Goal: Communication & Community: Share content

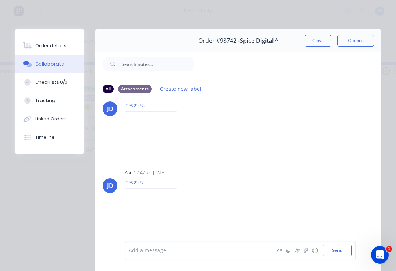
scroll to position [170, 0]
click at [318, 41] on button "Close" at bounding box center [317, 41] width 27 height 12
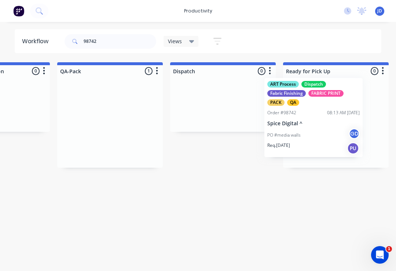
scroll to position [0, 1880]
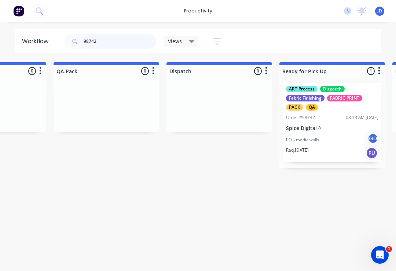
click at [116, 40] on input "98742" at bounding box center [120, 41] width 73 height 15
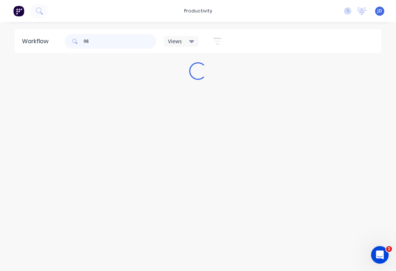
scroll to position [0, 0]
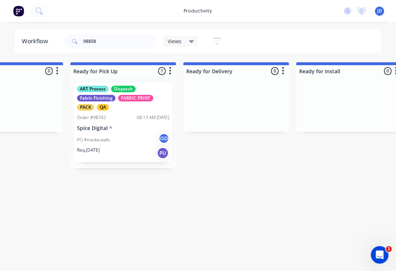
scroll to position [0, 2097]
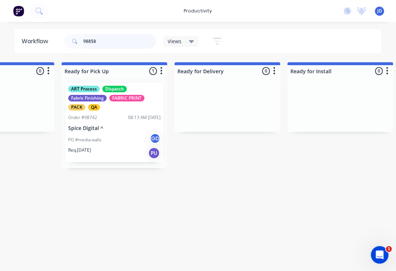
click at [114, 41] on input "98858" at bounding box center [120, 41] width 73 height 15
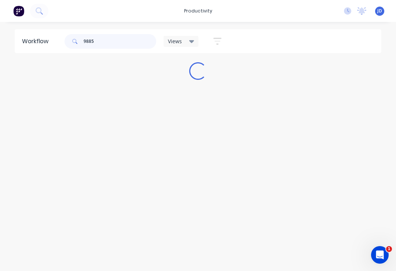
type input "98858"
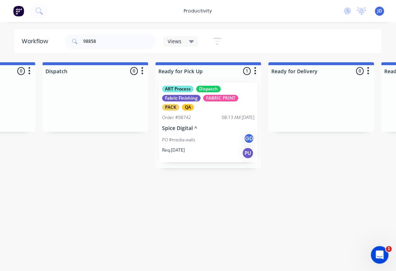
scroll to position [0, 2072]
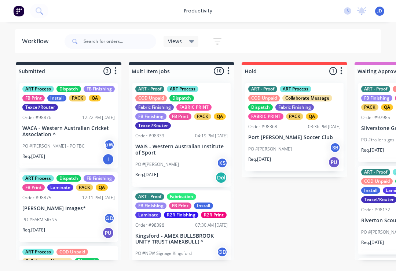
scroll to position [0, 0]
click at [103, 41] on input "text" at bounding box center [120, 41] width 73 height 15
click at [113, 39] on input "98858" at bounding box center [120, 41] width 73 height 15
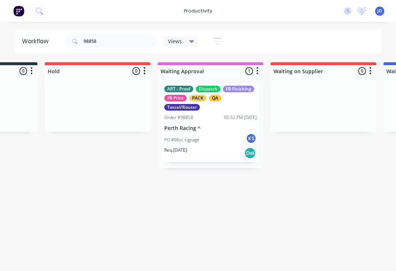
scroll to position [0, 214]
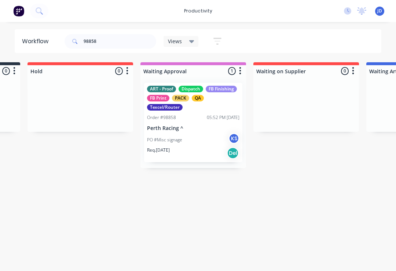
click at [188, 127] on p "Perth Racing ^" at bounding box center [193, 128] width 92 height 6
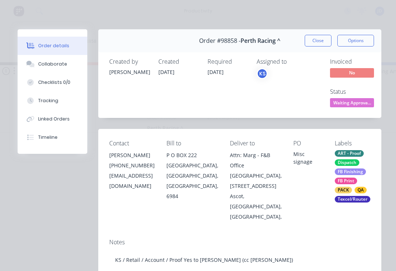
click at [62, 65] on div "Collaborate" at bounding box center [52, 64] width 29 height 7
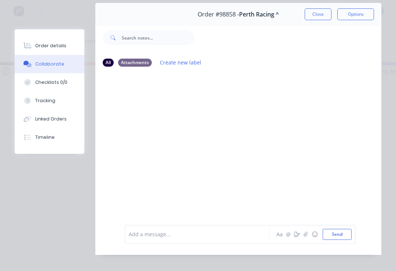
scroll to position [32, 0]
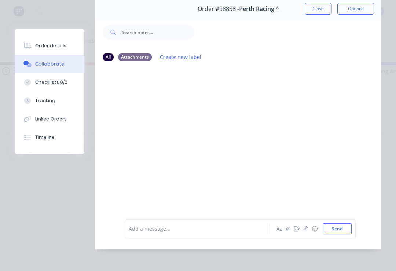
click at [307, 231] on icon "button" at bounding box center [305, 228] width 4 height 5
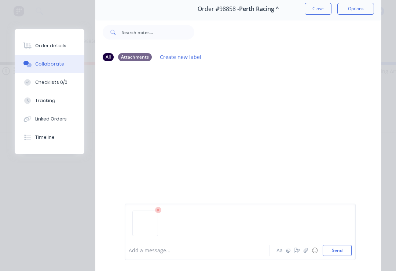
click at [351, 249] on button "Send" at bounding box center [336, 250] width 29 height 11
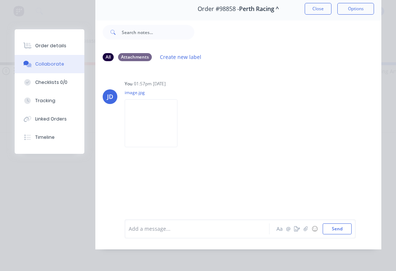
click at [309, 233] on button "button" at bounding box center [305, 229] width 9 height 9
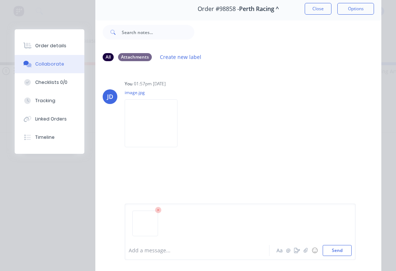
click at [347, 246] on button "Send" at bounding box center [336, 250] width 29 height 11
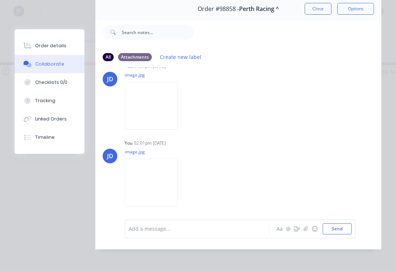
scroll to position [17, 0]
click at [306, 233] on button "button" at bounding box center [305, 229] width 9 height 9
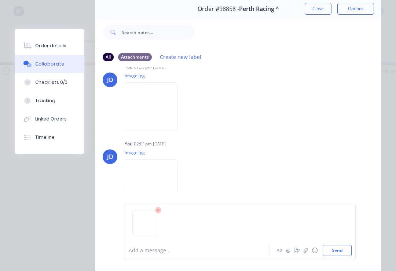
click at [345, 247] on button "Send" at bounding box center [336, 250] width 29 height 11
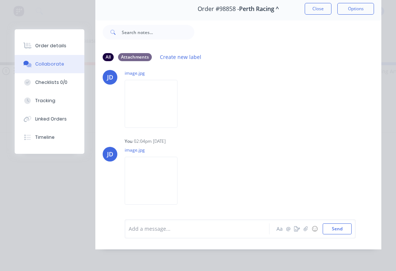
scroll to position [97, 0]
click at [313, 10] on button "Close" at bounding box center [317, 9] width 27 height 12
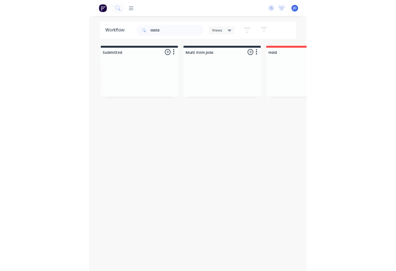
scroll to position [0, 1785]
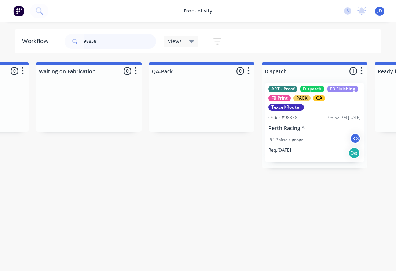
click at [111, 42] on input "98858" at bounding box center [120, 41] width 73 height 15
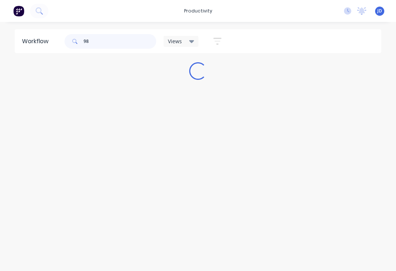
scroll to position [0, 0]
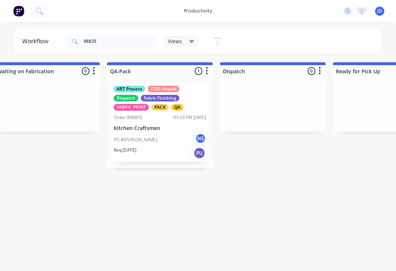
scroll to position [0, 1836]
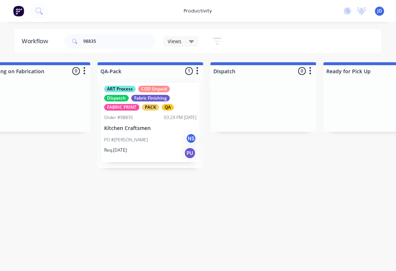
click at [148, 125] on p "Kitchen Craftsmen" at bounding box center [150, 128] width 92 height 6
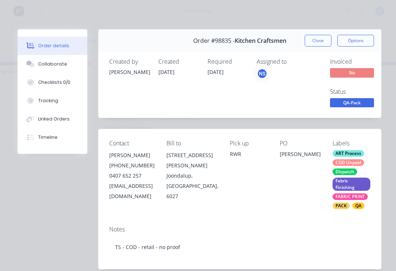
click at [56, 66] on div "Collaborate" at bounding box center [52, 64] width 29 height 7
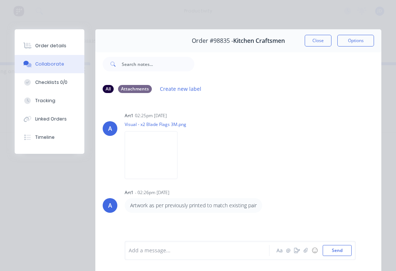
click at [311, 252] on button "☺" at bounding box center [314, 250] width 9 height 9
click at [305, 249] on icon "button" at bounding box center [305, 250] width 4 height 5
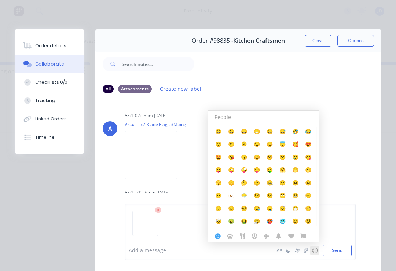
click at [323, 249] on button "Send" at bounding box center [336, 250] width 29 height 11
click at [313, 249] on button "☺" at bounding box center [314, 250] width 9 height 9
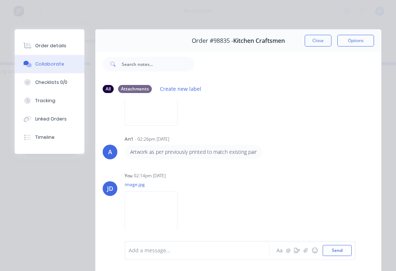
scroll to position [53, 0]
click at [304, 252] on icon "button" at bounding box center [305, 250] width 4 height 5
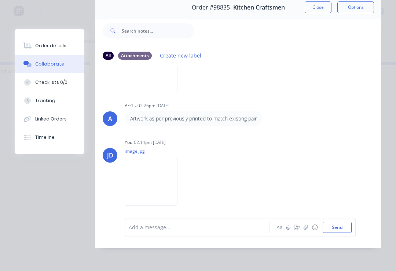
scroll to position [44, 0]
click at [306, 229] on icon "button" at bounding box center [305, 227] width 4 height 5
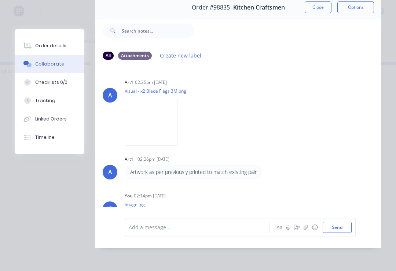
scroll to position [0, 0]
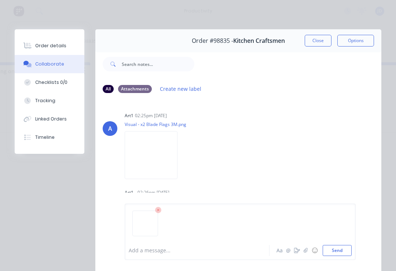
click at [344, 253] on button "Send" at bounding box center [336, 250] width 29 height 11
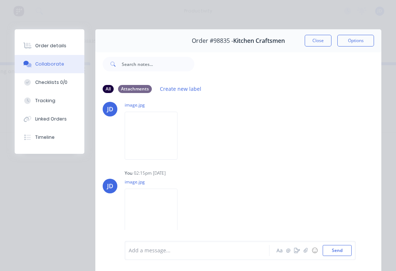
scroll to position [133, 0]
click at [301, 254] on button "button" at bounding box center [305, 250] width 9 height 9
click at [306, 254] on button "button" at bounding box center [305, 250] width 9 height 9
click at [315, 42] on button "Close" at bounding box center [317, 41] width 27 height 12
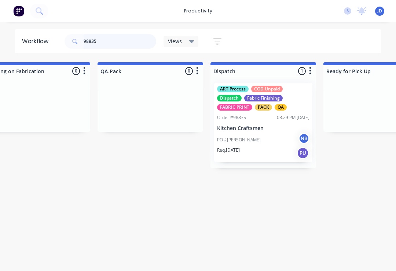
click at [105, 44] on input "98835" at bounding box center [120, 41] width 73 height 15
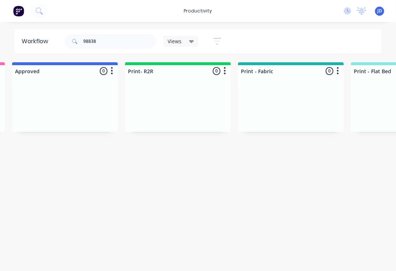
scroll to position [0, 794]
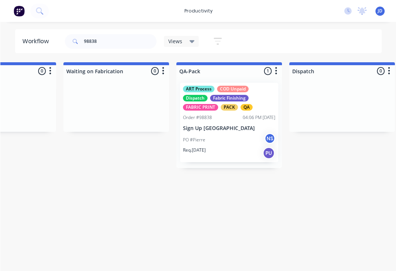
click at [218, 125] on div "ART Process COD Unpaid Dispatch Fabric Finishing FABRIC PRINT PACK QA Order #98…" at bounding box center [228, 122] width 98 height 79
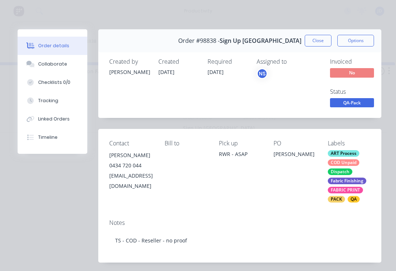
click at [53, 71] on button "Collaborate" at bounding box center [53, 64] width 70 height 18
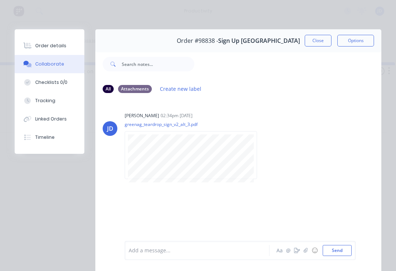
click at [304, 254] on button "button" at bounding box center [305, 250] width 9 height 9
click at [333, 255] on button "Send" at bounding box center [336, 250] width 29 height 11
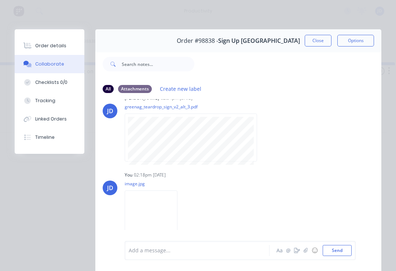
scroll to position [17, 0]
click at [309, 253] on button "button" at bounding box center [305, 250] width 9 height 9
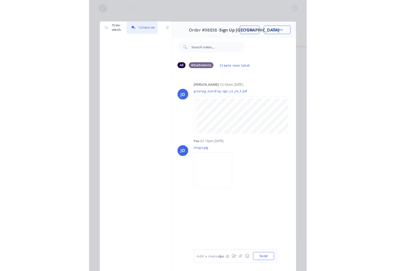
scroll to position [0, 1757]
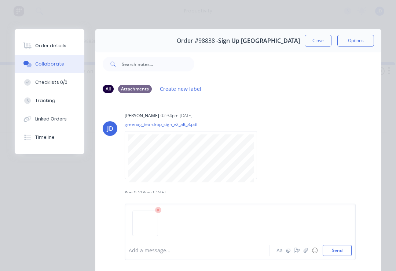
click at [336, 250] on button "Send" at bounding box center [336, 250] width 29 height 11
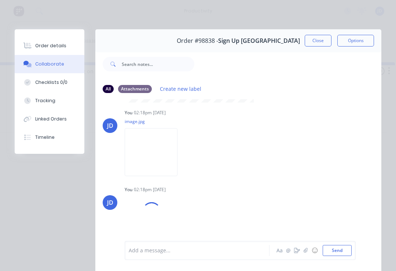
scroll to position [79, 0]
click at [319, 42] on button "Close" at bounding box center [317, 41] width 27 height 12
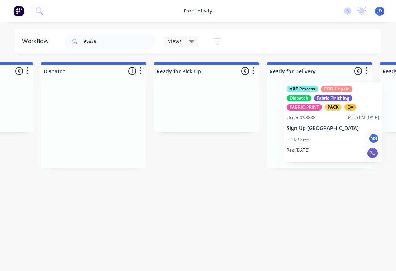
scroll to position [0, 2015]
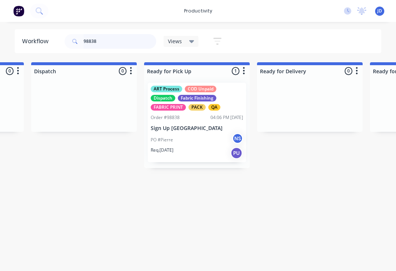
click at [112, 48] on input "98838" at bounding box center [120, 41] width 73 height 15
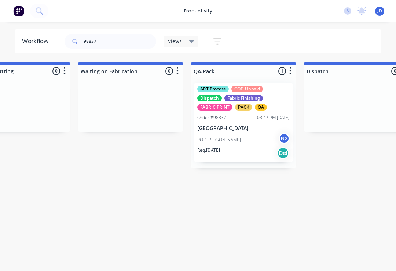
scroll to position [0, 1753]
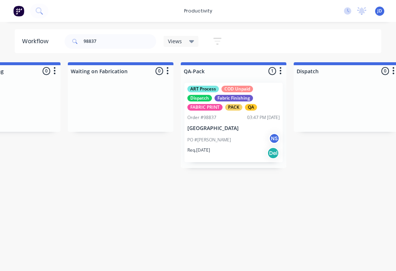
click at [227, 116] on div "Order #98837 03:47 PM 06/10/25" at bounding box center [233, 117] width 92 height 7
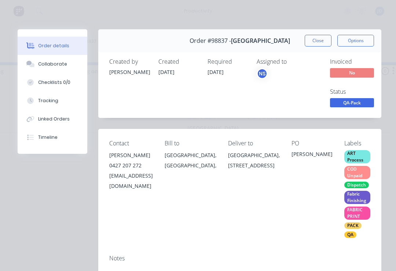
click at [61, 63] on div "Collaborate" at bounding box center [52, 64] width 29 height 7
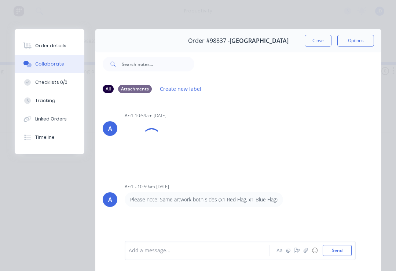
click at [307, 250] on icon "button" at bounding box center [305, 250] width 4 height 5
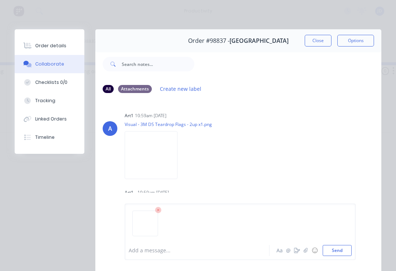
click at [349, 249] on button "Send" at bounding box center [336, 250] width 29 height 11
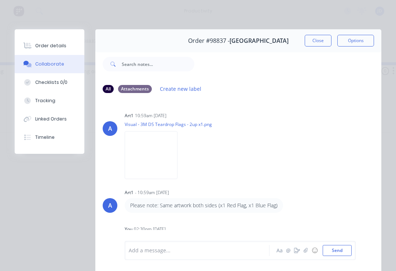
click at [304, 250] on icon "button" at bounding box center [305, 250] width 4 height 5
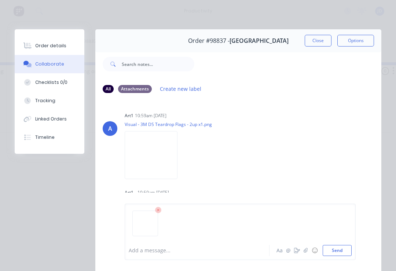
click at [346, 249] on button "Send" at bounding box center [336, 250] width 29 height 11
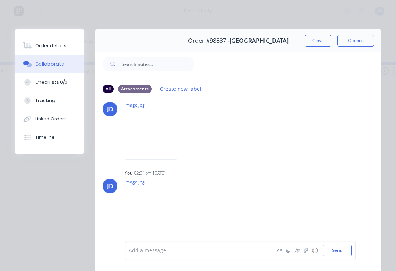
scroll to position [133, 0]
click at [319, 40] on button "Close" at bounding box center [317, 41] width 27 height 12
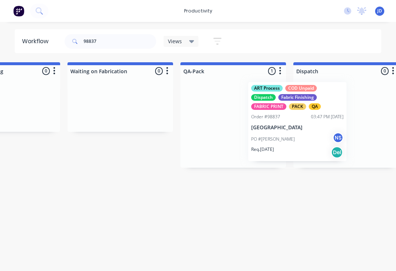
scroll to position [0, 1754]
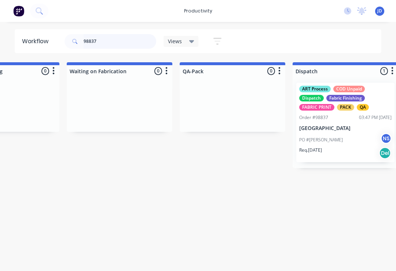
click at [111, 45] on input "98837" at bounding box center [120, 41] width 73 height 15
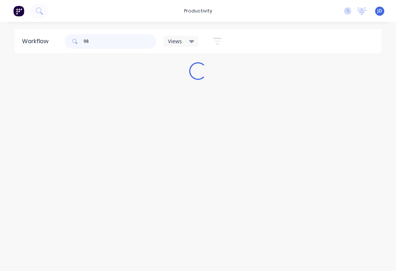
scroll to position [0, 0]
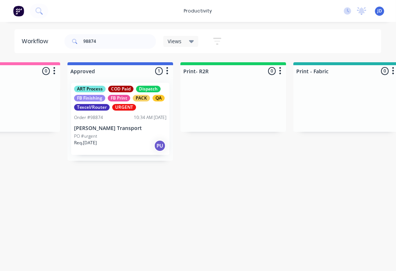
scroll to position [0, 737]
click at [124, 122] on div "ART Process COD Paid Dispatch FB Finishing FB Print PACK QA Texcel/Router URGEN…" at bounding box center [121, 119] width 98 height 72
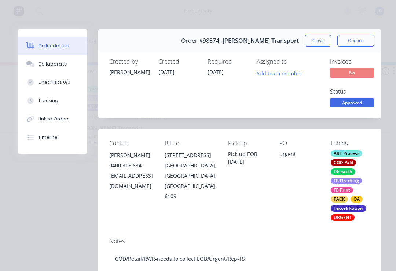
click at [55, 64] on div "Collaborate" at bounding box center [52, 64] width 29 height 7
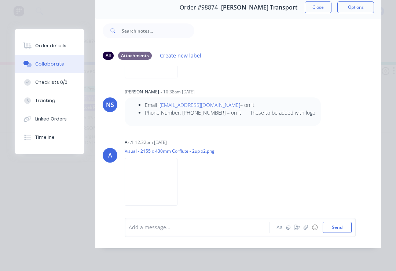
scroll to position [44, 0]
click at [307, 230] on icon "button" at bounding box center [305, 227] width 4 height 5
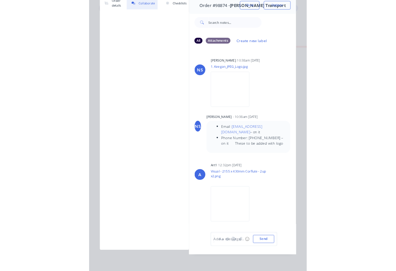
scroll to position [0, 0]
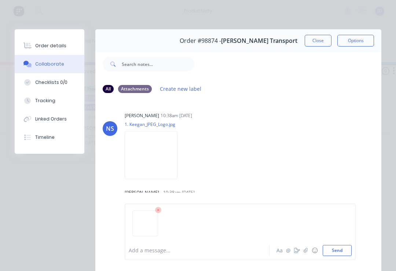
click at [346, 253] on button "Send" at bounding box center [336, 250] width 29 height 11
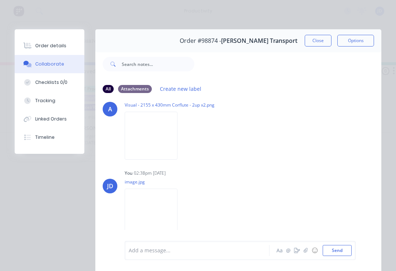
scroll to position [147, 0]
click at [322, 44] on button "Close" at bounding box center [317, 41] width 27 height 12
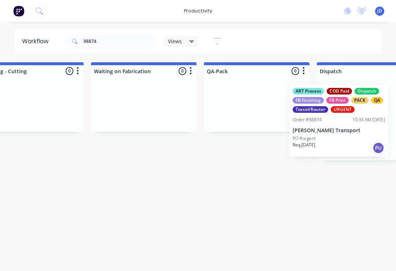
scroll to position [0, 1741]
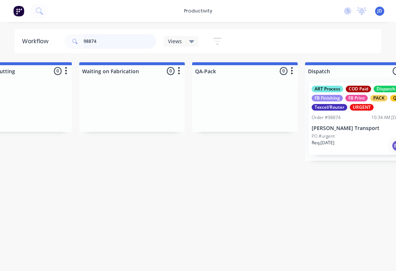
click at [105, 42] on input "98874" at bounding box center [120, 41] width 73 height 15
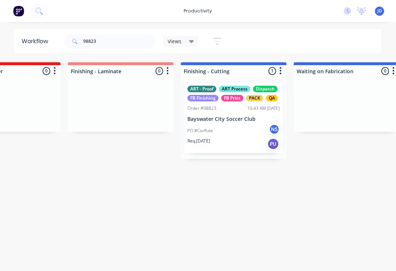
click at [235, 112] on div "ART - Proof ART Process Dispatch FB Finishing FB Print PACK QA Order #98823 10:…" at bounding box center [234, 118] width 98 height 70
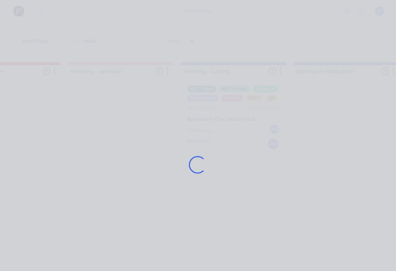
scroll to position [0, 1527]
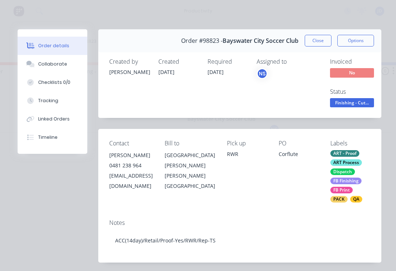
click at [59, 64] on div "Collaborate" at bounding box center [52, 64] width 29 height 7
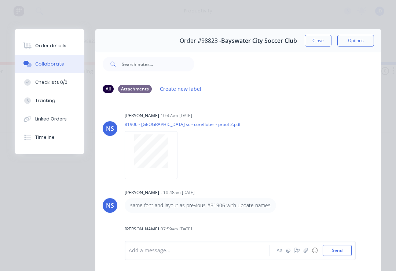
click at [305, 252] on icon "button" at bounding box center [305, 250] width 4 height 5
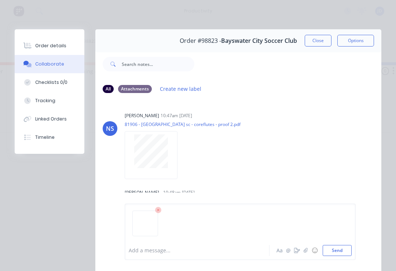
click at [348, 251] on button "Send" at bounding box center [336, 250] width 29 height 11
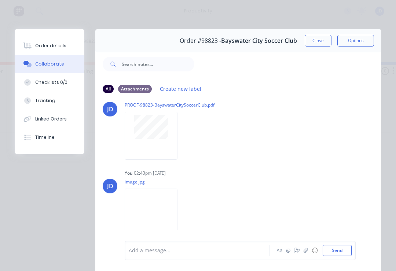
scroll to position [133, 0]
click at [318, 41] on button "Close" at bounding box center [317, 41] width 27 height 12
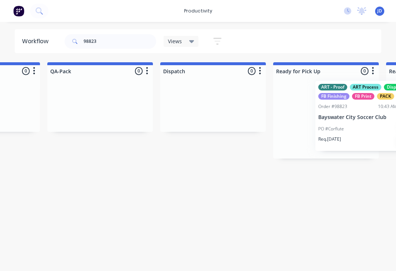
scroll to position [0, 1891]
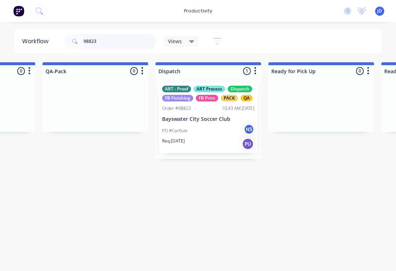
click at [108, 42] on input "98823" at bounding box center [120, 41] width 73 height 15
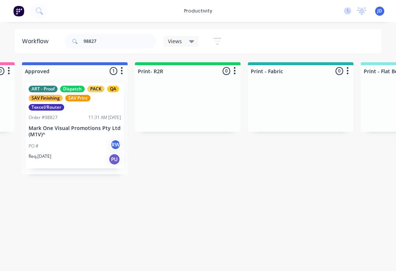
scroll to position [0, 782]
click at [84, 131] on p "Mark One Visual Promotions Pty Ltd (M1V)^" at bounding box center [76, 131] width 92 height 12
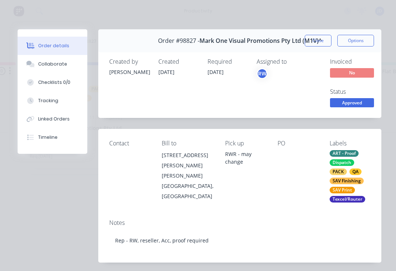
click at [59, 70] on button "Collaborate" at bounding box center [53, 64] width 70 height 18
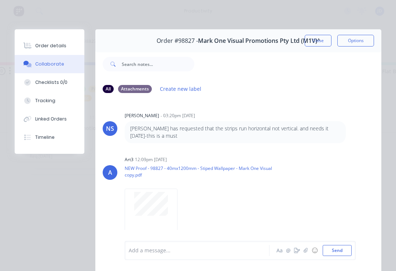
click at [304, 252] on icon "button" at bounding box center [305, 250] width 4 height 5
click at [348, 250] on button "Send" at bounding box center [336, 250] width 29 height 11
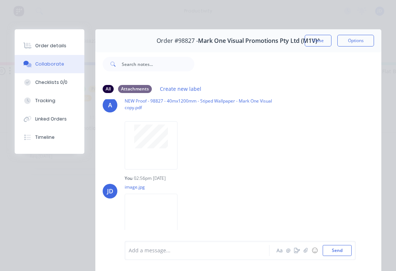
scroll to position [67, 0]
click at [320, 44] on button "Close" at bounding box center [317, 41] width 27 height 12
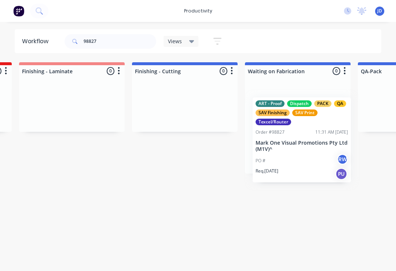
scroll to position [0, 1581]
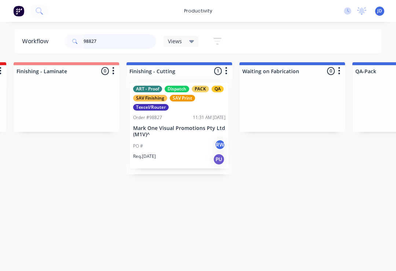
click at [101, 42] on input "98827" at bounding box center [120, 41] width 73 height 15
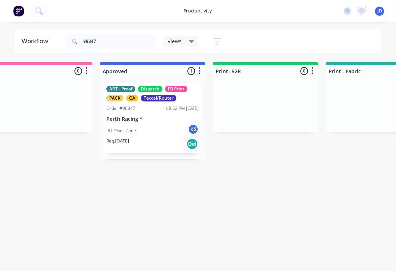
scroll to position [0, 706]
click at [159, 129] on div "PO #Kids Zone KS" at bounding box center [152, 131] width 92 height 14
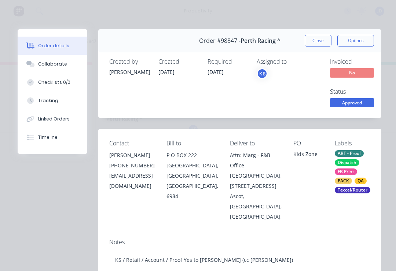
click at [63, 63] on div "Collaborate" at bounding box center [52, 64] width 29 height 7
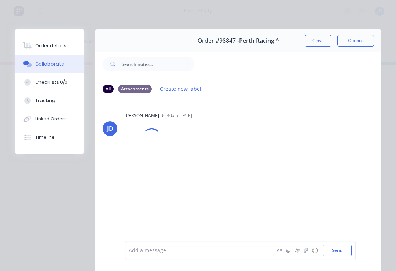
click at [305, 252] on icon "button" at bounding box center [305, 250] width 4 height 5
click at [344, 247] on button "Send" at bounding box center [336, 250] width 29 height 11
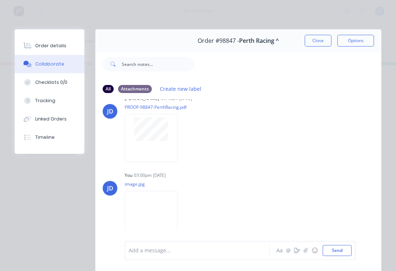
scroll to position [17, 0]
click at [307, 252] on icon "button" at bounding box center [305, 250] width 4 height 5
click at [353, 247] on div "Add a message... Aa @ ☺ Send" at bounding box center [240, 232] width 231 height 56
click at [349, 250] on button "Send" at bounding box center [336, 250] width 29 height 11
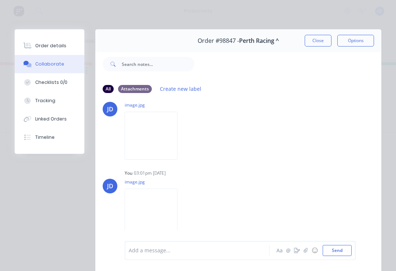
click at [320, 42] on button "Close" at bounding box center [317, 41] width 27 height 12
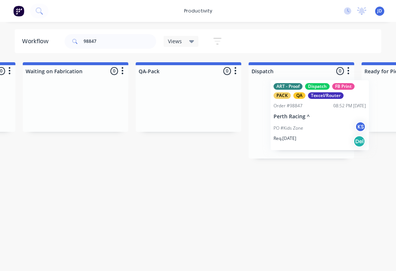
scroll to position [0, 1801]
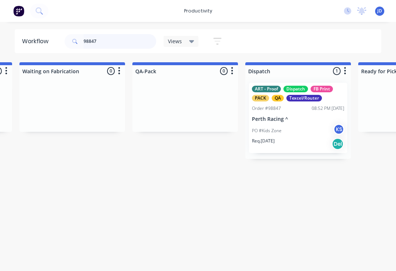
click at [108, 44] on input "98847" at bounding box center [120, 41] width 73 height 15
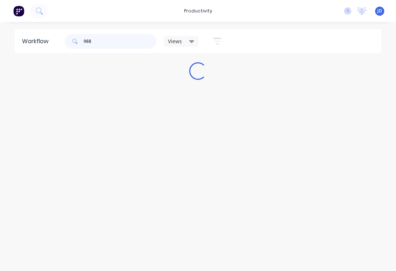
scroll to position [0, 0]
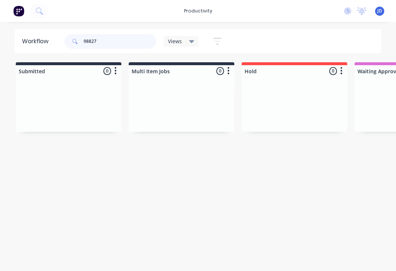
type input "98827"
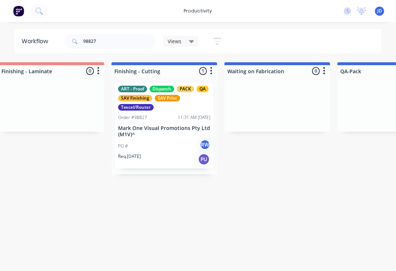
click at [166, 130] on p "Mark One Visual Promotions Pty Ltd (M1V)^" at bounding box center [164, 131] width 92 height 12
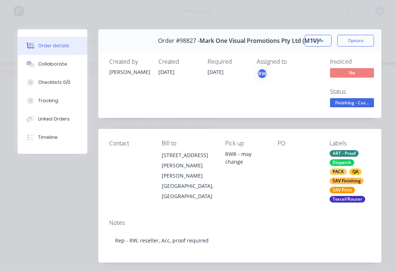
click at [58, 63] on div "Collaborate" at bounding box center [52, 64] width 29 height 7
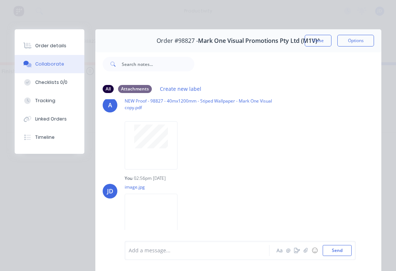
scroll to position [67, 0]
click at [305, 253] on icon "button" at bounding box center [305, 250] width 4 height 5
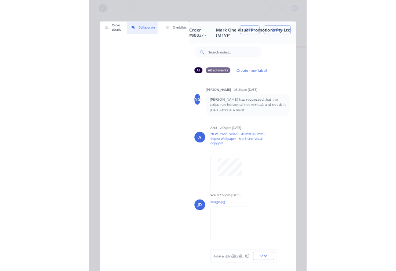
scroll to position [0, 1596]
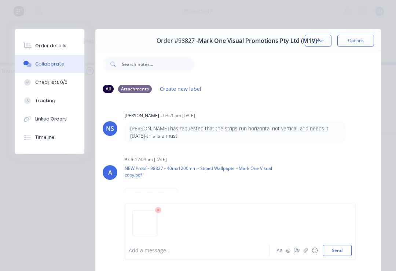
click at [350, 253] on button "Send" at bounding box center [336, 250] width 29 height 11
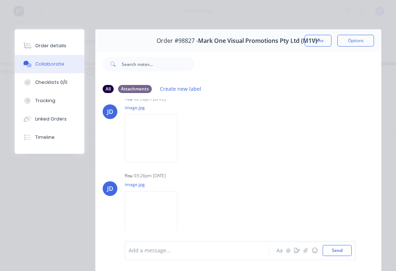
scroll to position [146, 0]
click at [316, 36] on button "Close" at bounding box center [317, 41] width 27 height 12
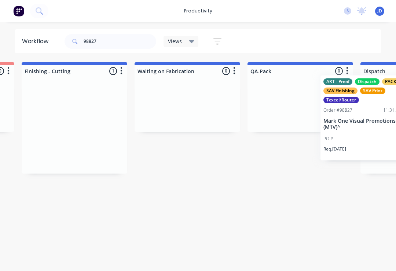
scroll to position [0, 1772]
